Goal: Find specific page/section: Find specific page/section

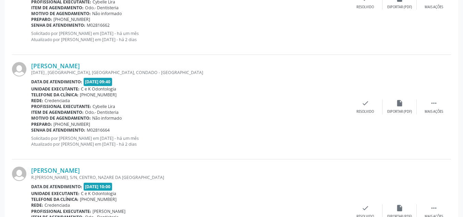
scroll to position [572, 0]
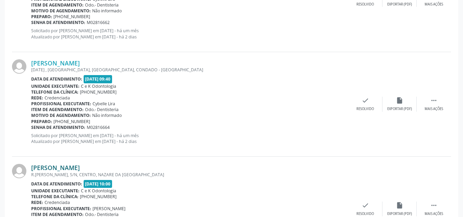
click at [69, 168] on link "[PERSON_NAME]" at bounding box center [55, 168] width 49 height 8
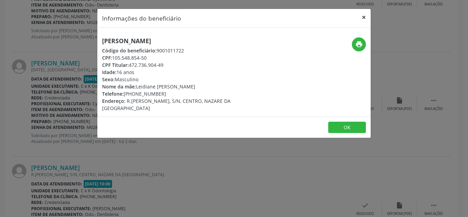
click at [365, 20] on button "×" at bounding box center [364, 17] width 14 height 17
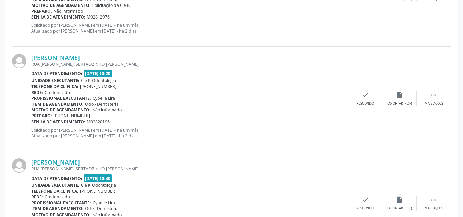
scroll to position [792, 0]
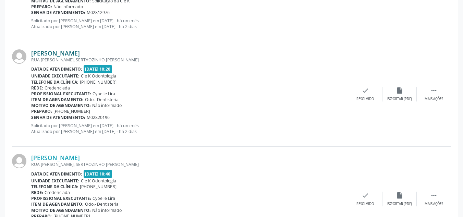
click at [80, 52] on link "[PERSON_NAME]" at bounding box center [55, 53] width 49 height 8
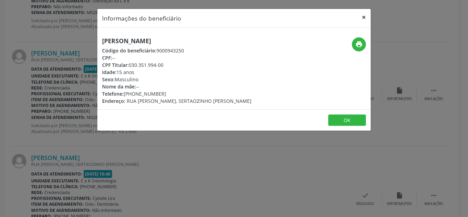
click at [362, 18] on button "×" at bounding box center [364, 17] width 14 height 17
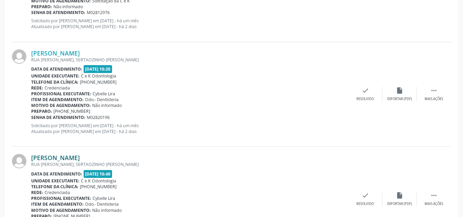
click at [76, 156] on link "[PERSON_NAME]" at bounding box center [55, 158] width 49 height 8
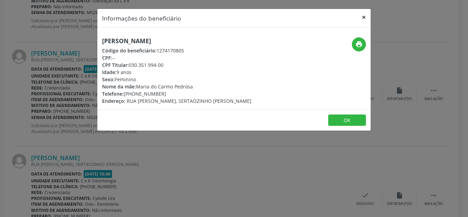
click at [362, 18] on button "×" at bounding box center [364, 17] width 14 height 17
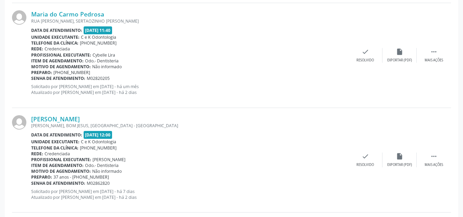
scroll to position [1252, 0]
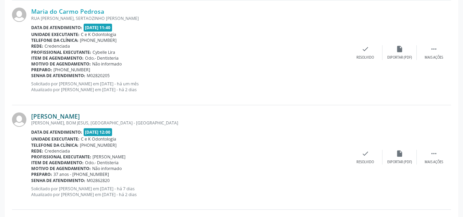
click at [63, 114] on link "[PERSON_NAME]" at bounding box center [55, 116] width 49 height 8
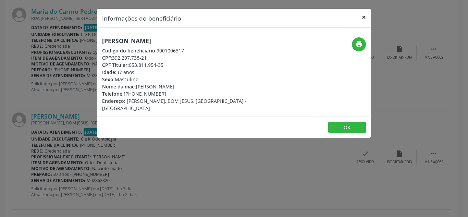
click at [364, 18] on button "×" at bounding box center [364, 17] width 14 height 17
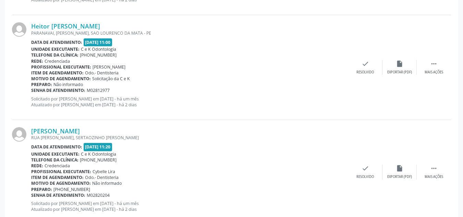
scroll to position [1034, 0]
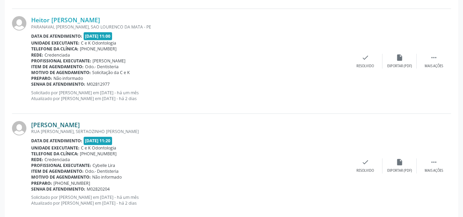
click at [76, 123] on link "[PERSON_NAME]" at bounding box center [55, 125] width 49 height 8
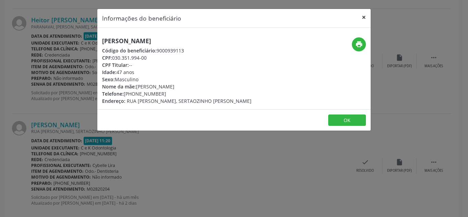
click at [362, 18] on button "×" at bounding box center [364, 17] width 14 height 17
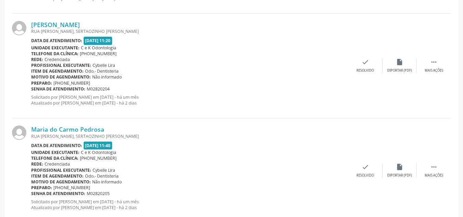
scroll to position [1143, 0]
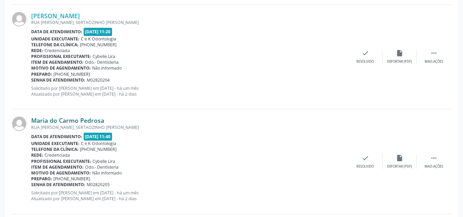
click at [58, 119] on link "Maria do Carmo Pedrosa" at bounding box center [67, 121] width 73 height 8
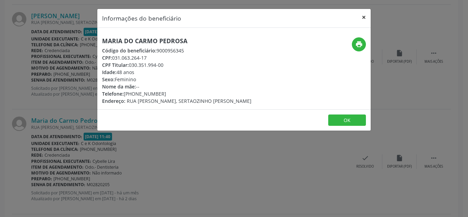
click at [367, 17] on button "×" at bounding box center [364, 17] width 14 height 17
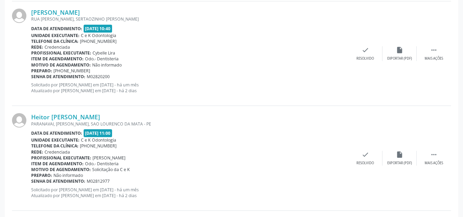
scroll to position [940, 0]
